Goal: Task Accomplishment & Management: Use online tool/utility

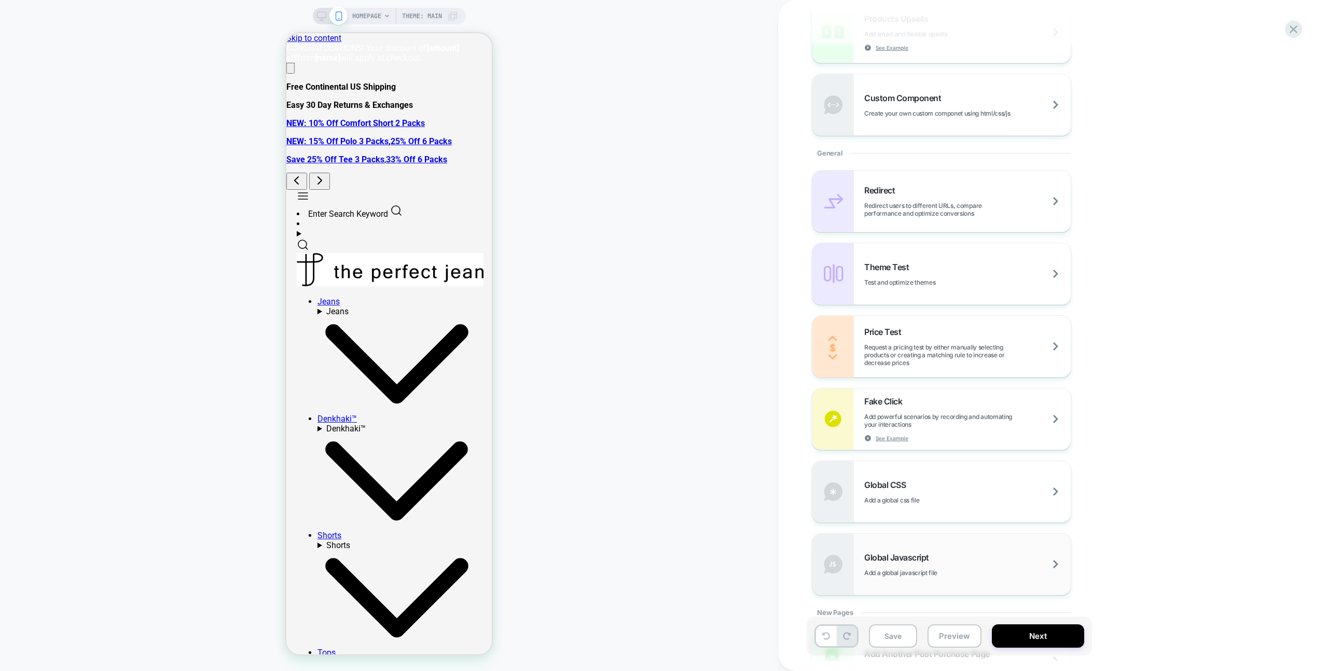
scroll to position [379, 0]
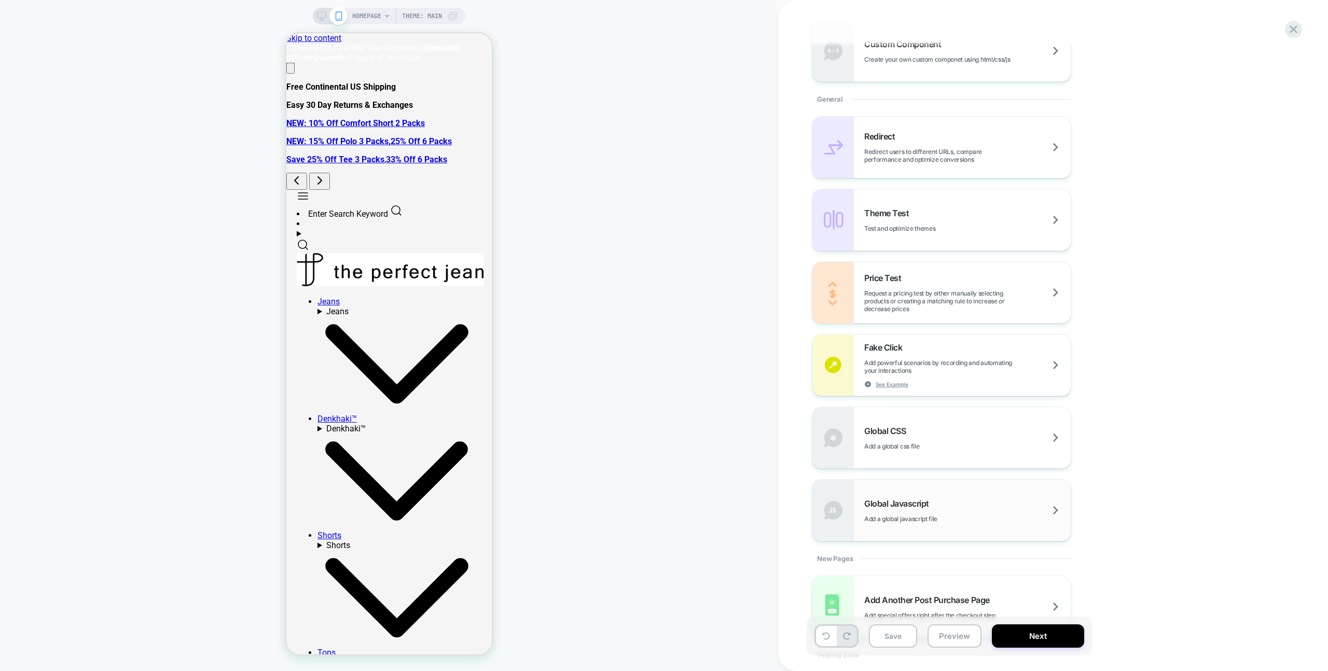
click at [975, 514] on div "Global Javascript Add a global javascript file" at bounding box center [967, 510] width 206 height 24
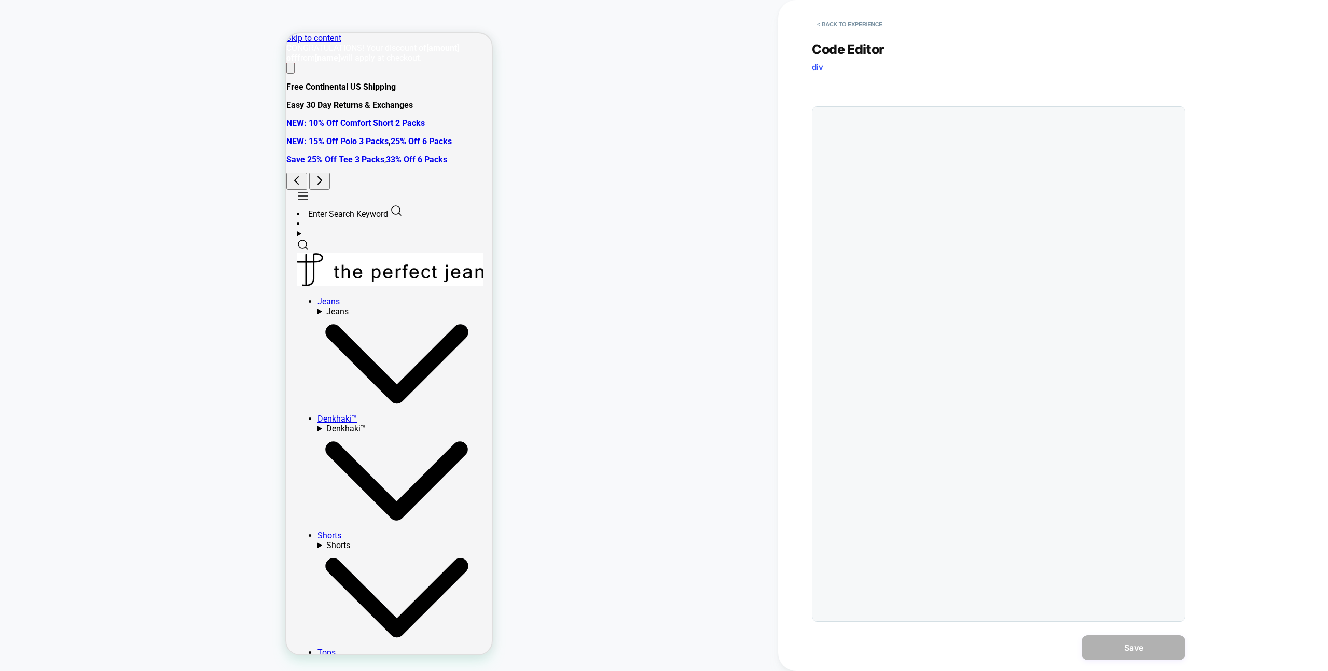
click at [991, 178] on div at bounding box center [998, 364] width 373 height 516
click at [966, 160] on div at bounding box center [1019, 364] width 321 height 504
click at [965, 157] on div at bounding box center [1019, 364] width 321 height 504
click at [952, 138] on div at bounding box center [1019, 364] width 321 height 504
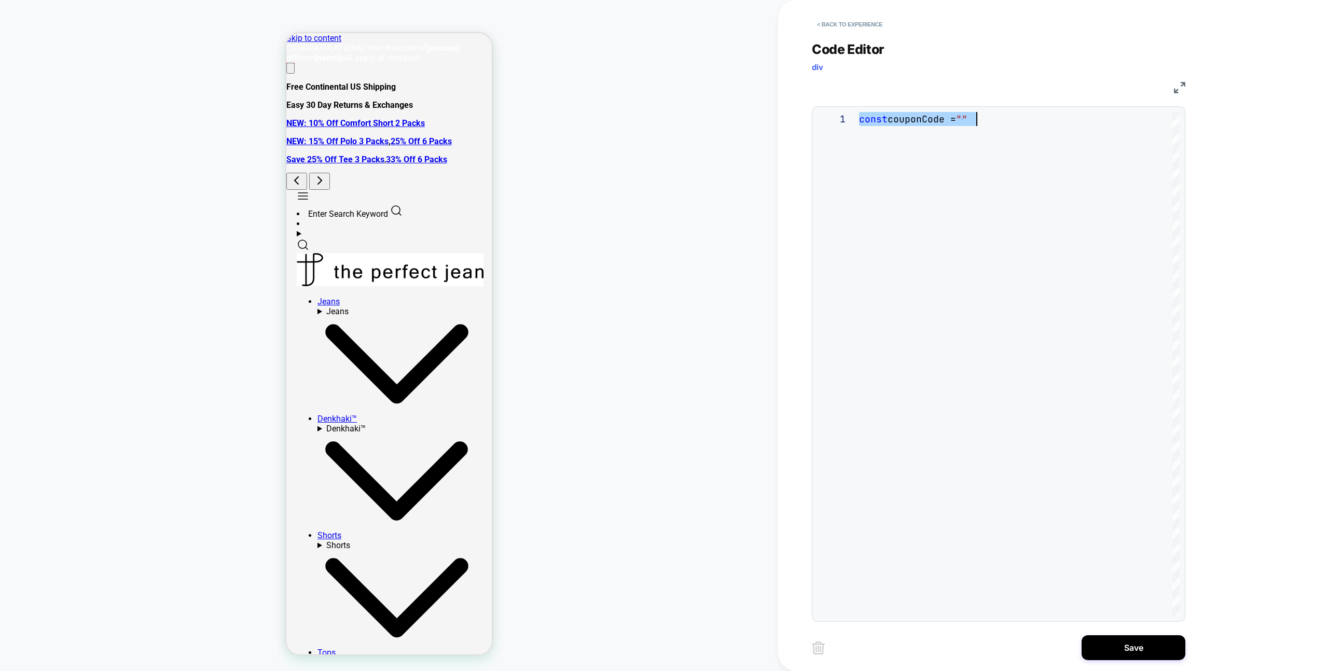
click at [1070, 160] on div "const couponCode = """ at bounding box center [1019, 364] width 321 height 504
type textarea "**********"
click at [1123, 635] on div "Save" at bounding box center [998, 648] width 373 height 26
click at [1119, 641] on button "Save" at bounding box center [1133, 647] width 104 height 25
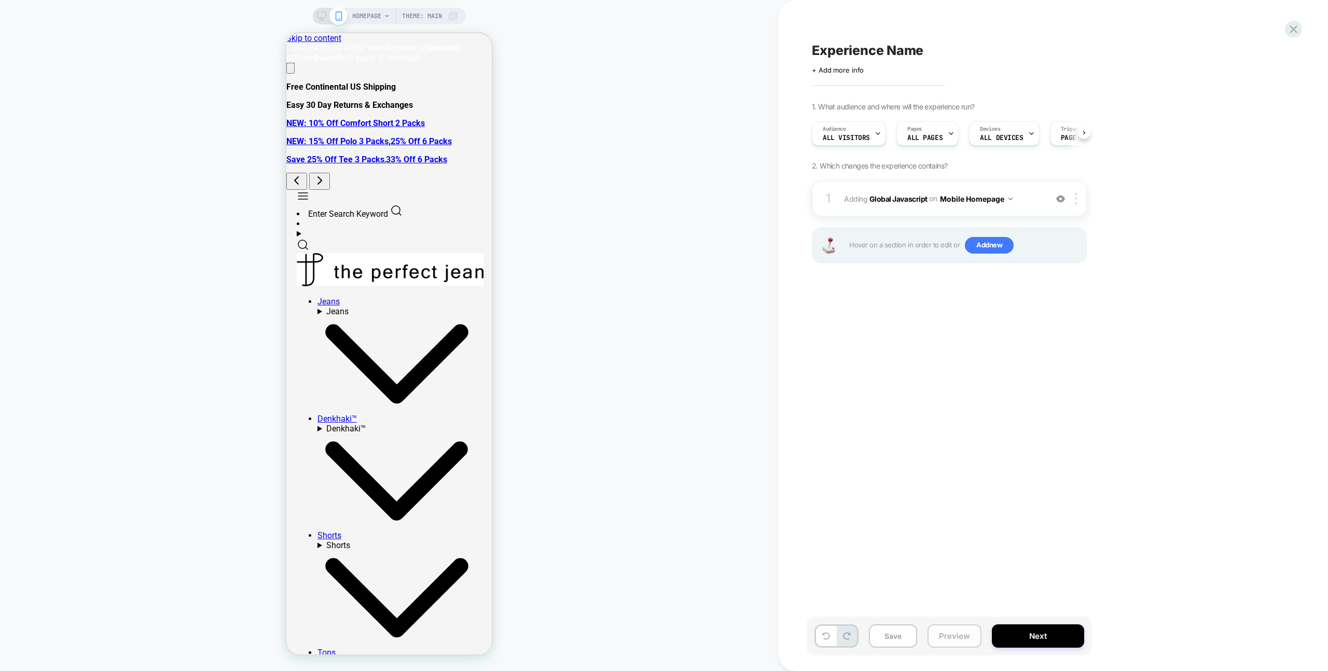
click at [947, 631] on button "Preview" at bounding box center [954, 636] width 54 height 23
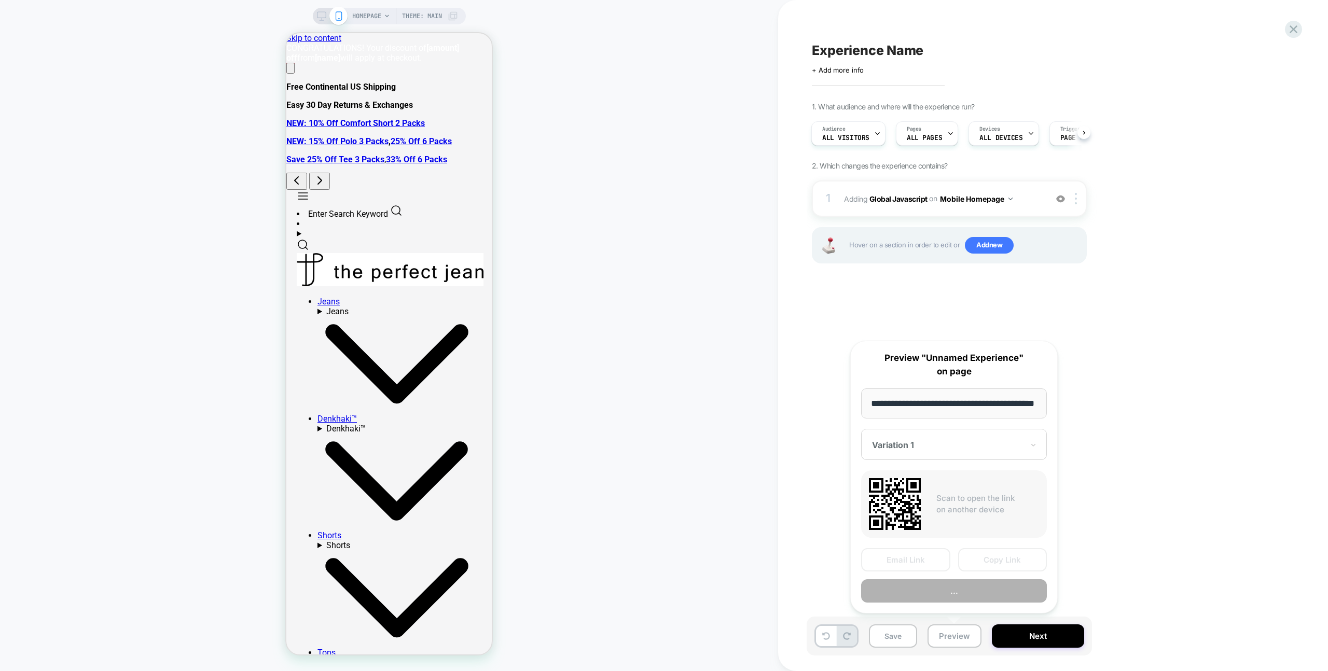
scroll to position [0, 27]
click at [977, 566] on button "Copy Link" at bounding box center [1002, 560] width 89 height 23
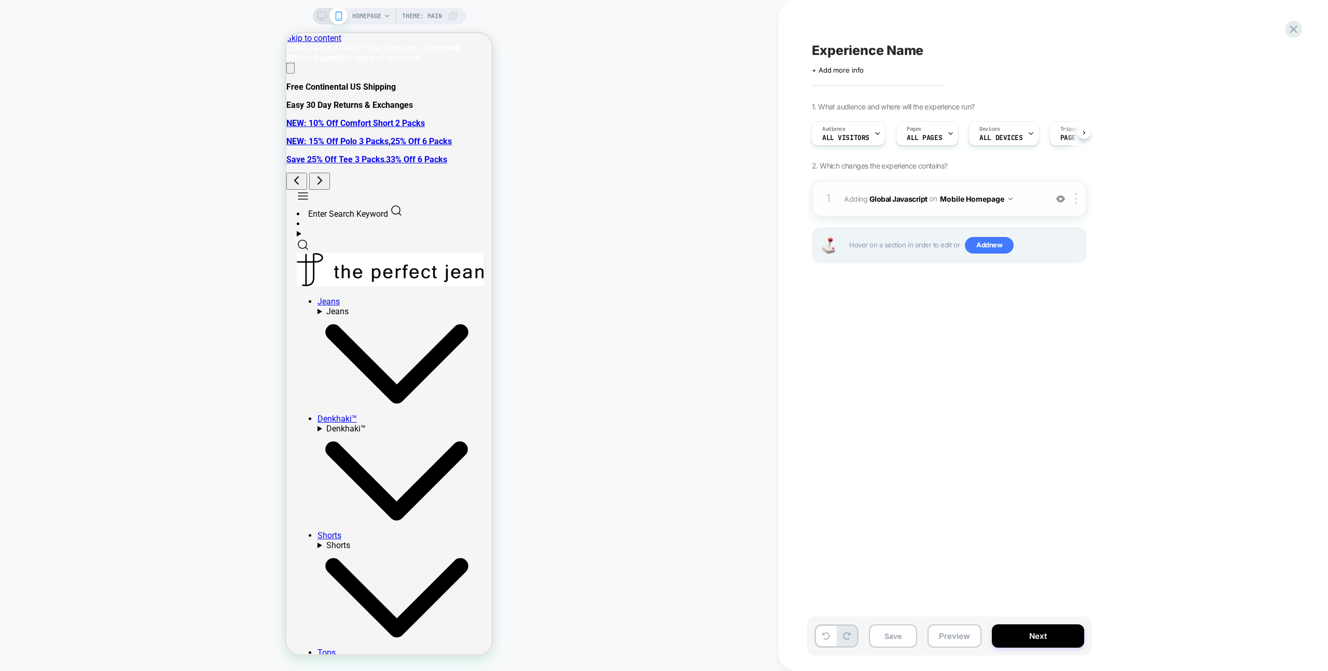
click at [1031, 195] on span "Adding Global Javascript on Mobile Homepage" at bounding box center [943, 198] width 198 height 15
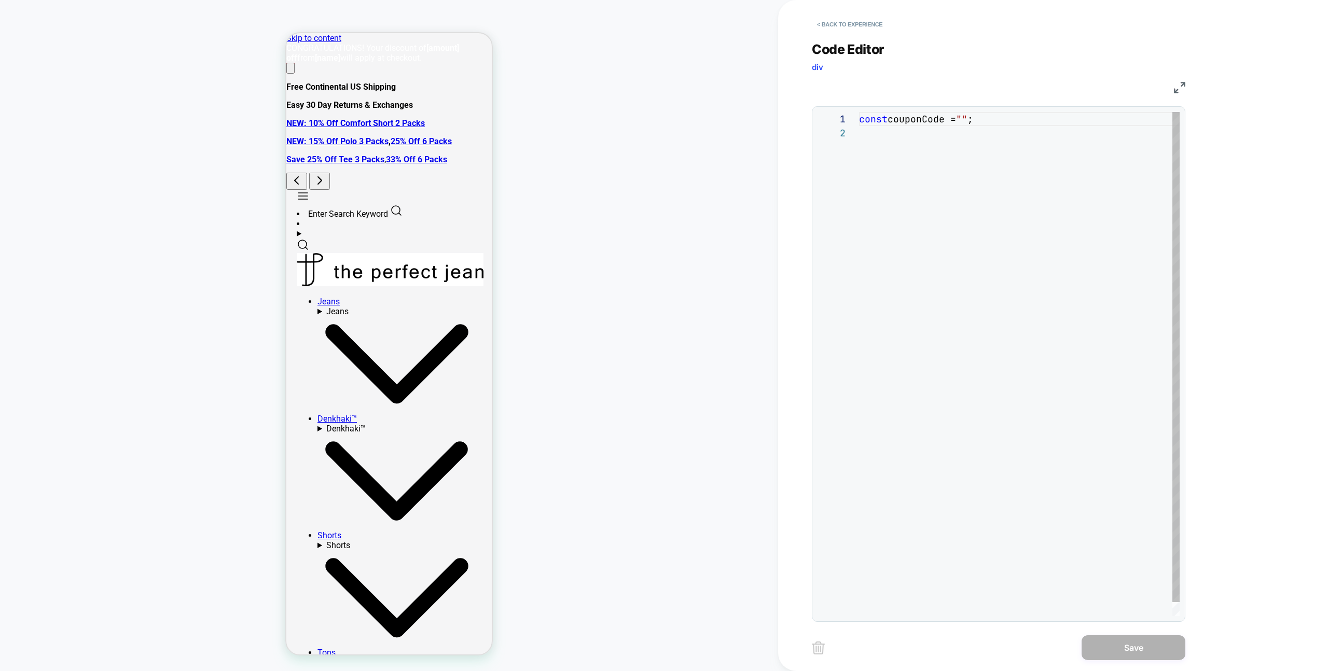
scroll to position [14, 0]
click at [1044, 183] on div "const couponCode = "" ;" at bounding box center [1019, 371] width 321 height 518
type textarea "**********"
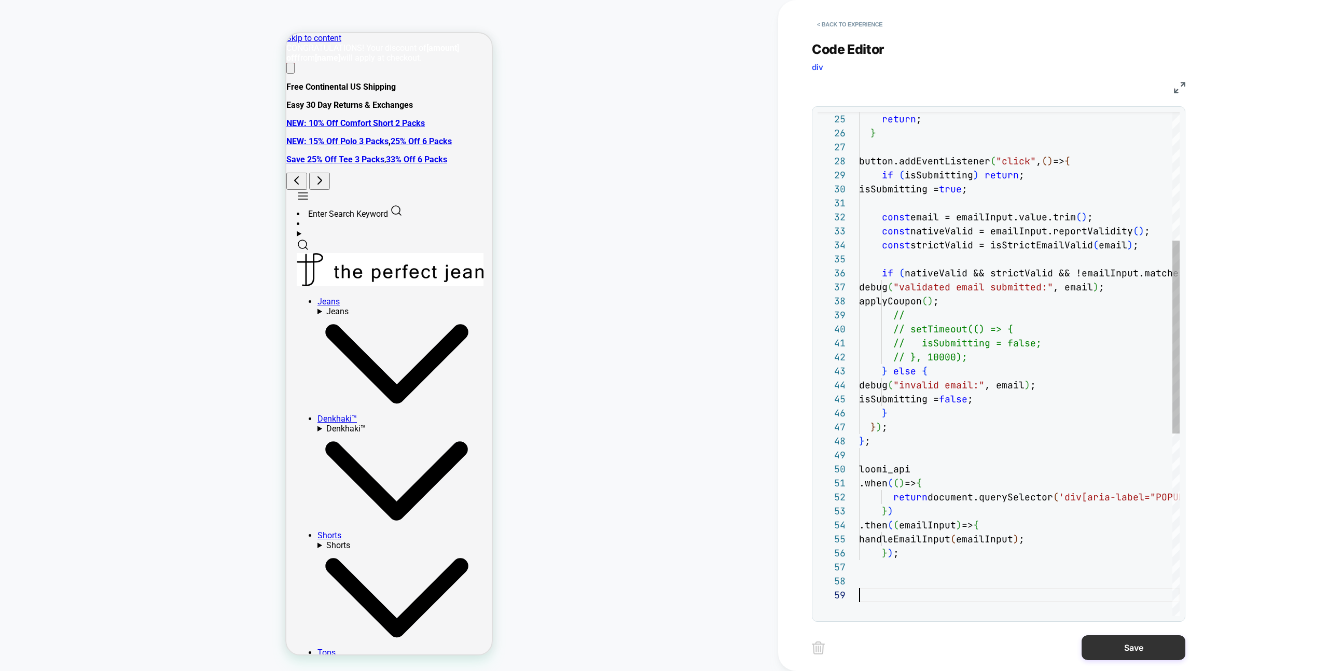
click at [1106, 658] on button "Save" at bounding box center [1133, 647] width 104 height 25
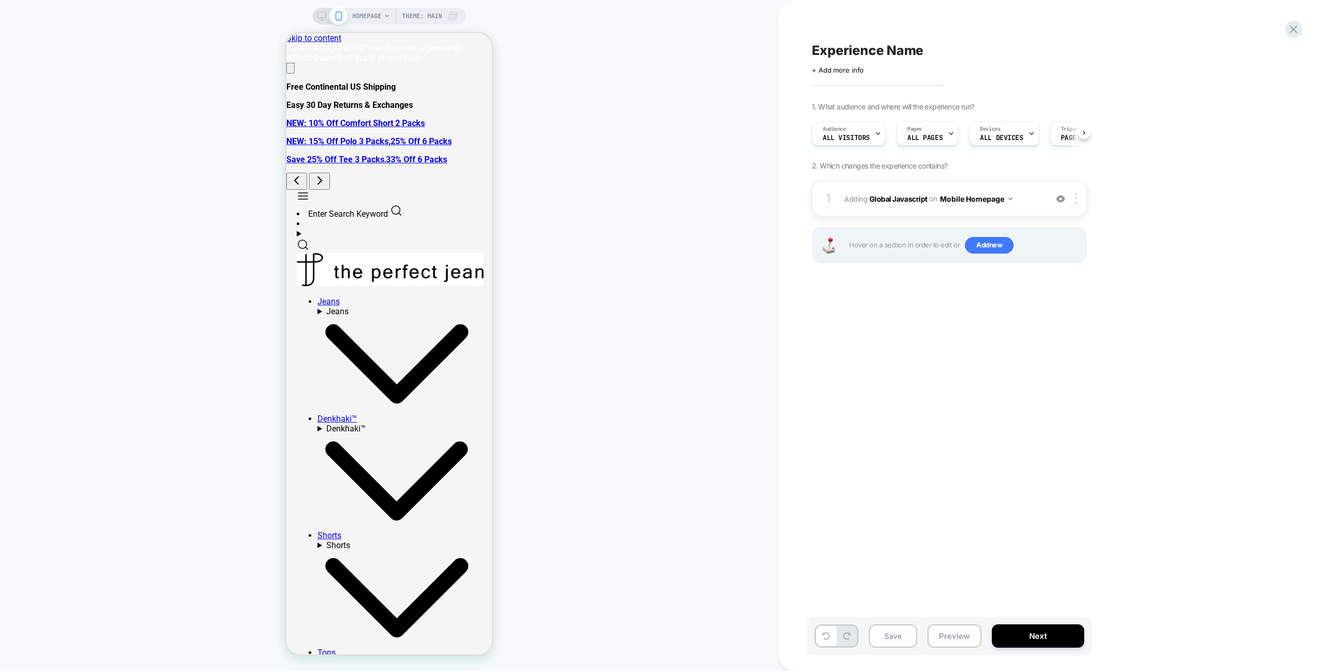
scroll to position [0, 1]
click at [988, 197] on button "Mobile Homepage" at bounding box center [976, 198] width 73 height 15
click at [973, 358] on div "Mobile All Pages" at bounding box center [976, 356] width 126 height 22
drag, startPoint x: 1078, startPoint y: 200, endPoint x: 1073, endPoint y: 236, distance: 36.7
click at [1078, 200] on div at bounding box center [1077, 198] width 17 height 11
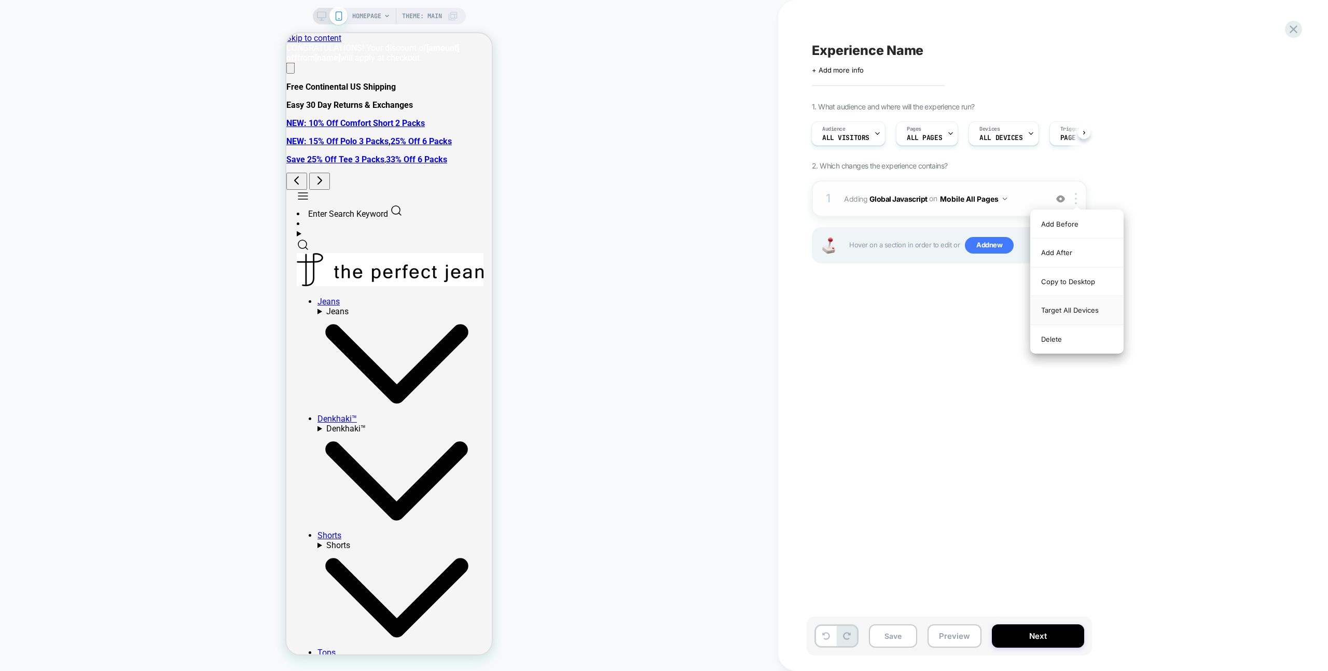
click at [1066, 312] on div "Target All Devices" at bounding box center [1077, 310] width 92 height 29
drag, startPoint x: 955, startPoint y: 637, endPoint x: 957, endPoint y: 625, distance: 13.1
click at [955, 637] on button "Preview" at bounding box center [954, 636] width 54 height 23
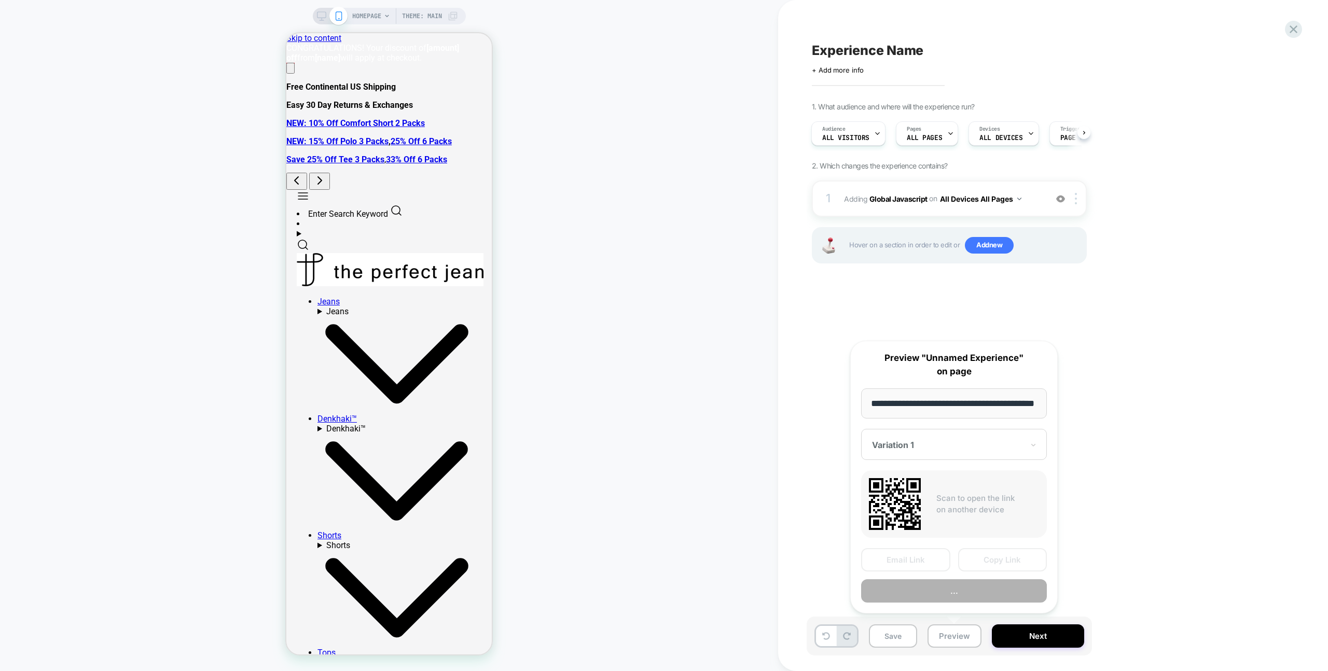
scroll to position [0, 27]
click at [968, 583] on button "Preview" at bounding box center [954, 591] width 186 height 23
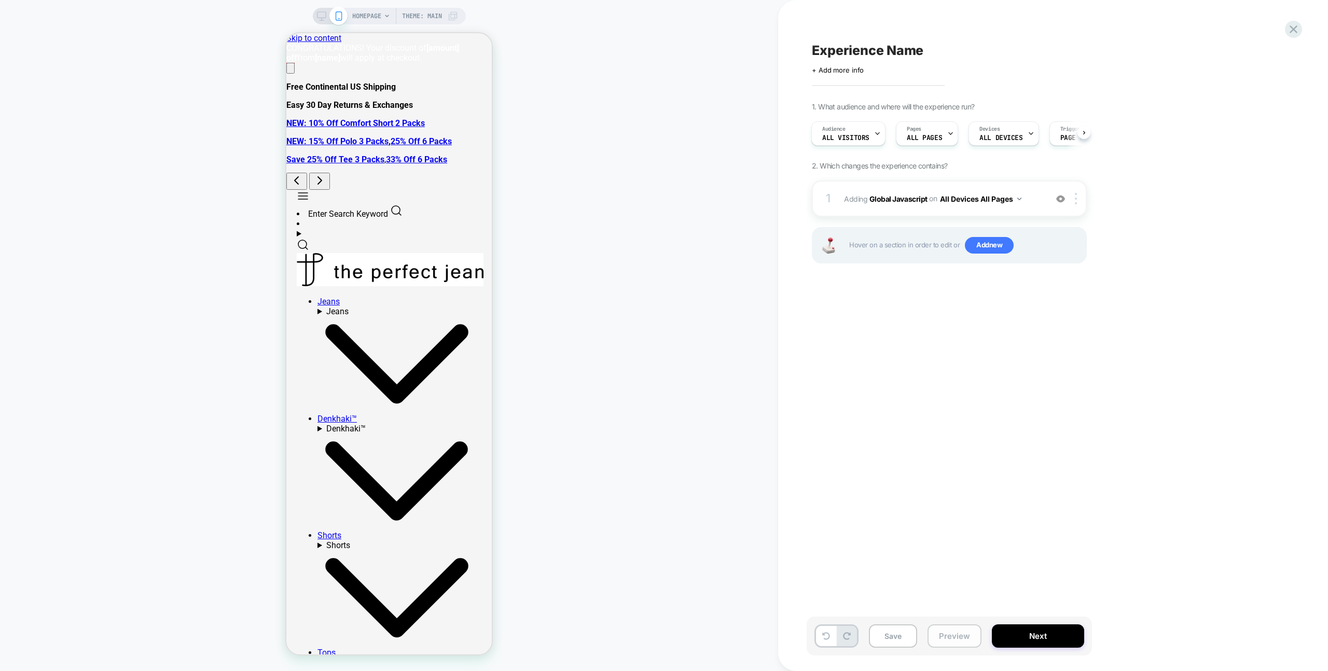
drag, startPoint x: 966, startPoint y: 647, endPoint x: 966, endPoint y: 641, distance: 6.2
click at [966, 647] on button "Preview" at bounding box center [954, 636] width 54 height 23
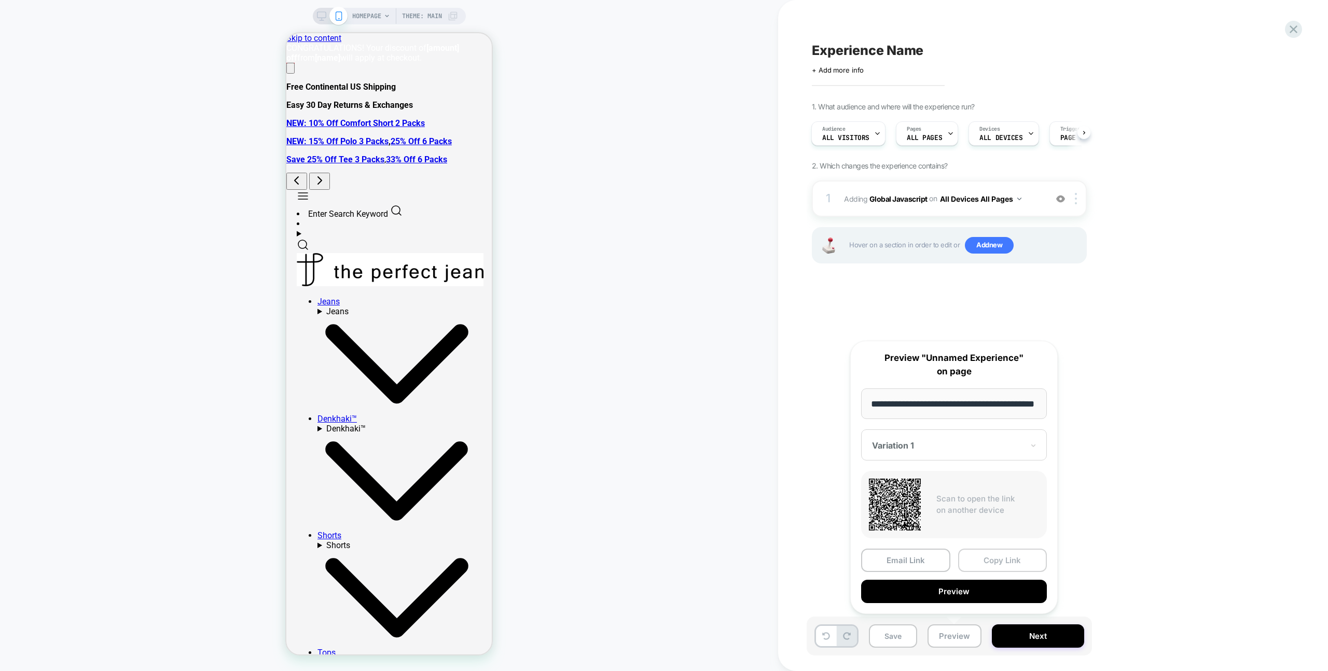
click at [998, 564] on button "Copy Link" at bounding box center [1002, 560] width 89 height 23
